Goal: Find specific page/section

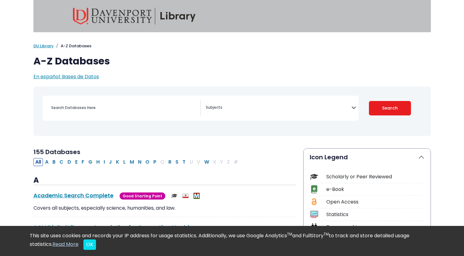
select select "Database Subject Filter"
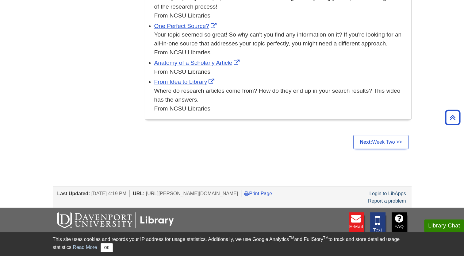
scroll to position [1634, 0]
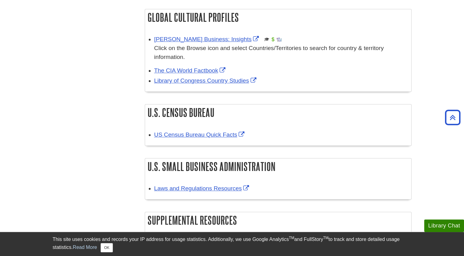
scroll to position [394, 0]
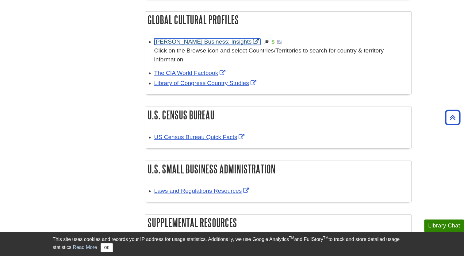
click at [201, 42] on link "Gale Business: Insights" at bounding box center [207, 41] width 106 height 6
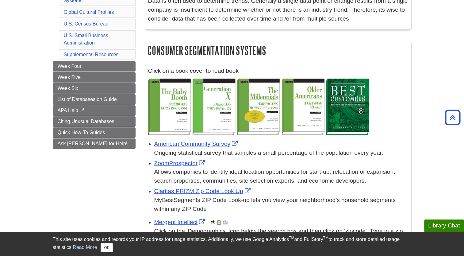
scroll to position [132, 0]
